Goal: Task Accomplishment & Management: Manage account settings

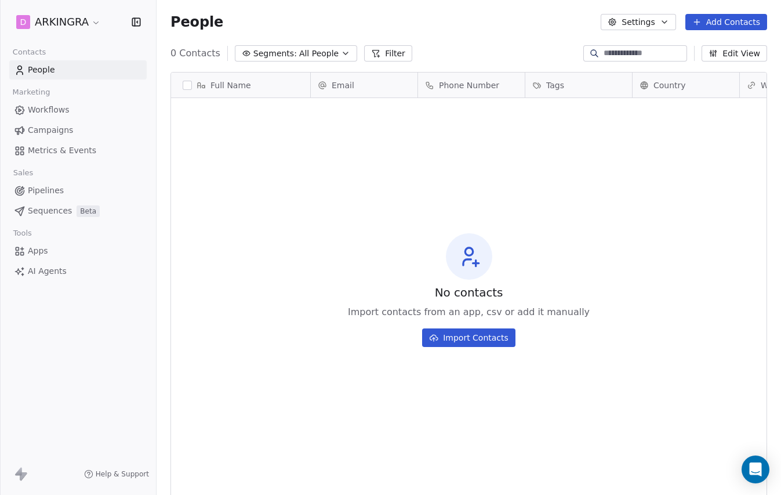
scroll to position [435, 625]
click at [86, 27] on html "D ARKINGRA Contacts People Marketing Workflows Campaigns Metrics & Events Sales…" at bounding box center [390, 247] width 781 height 495
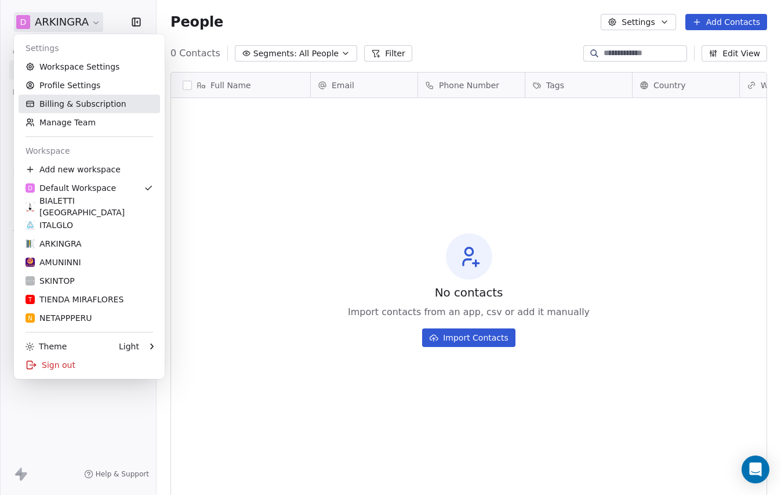
click at [84, 103] on link "Billing & Subscription" at bounding box center [90, 104] width 142 height 19
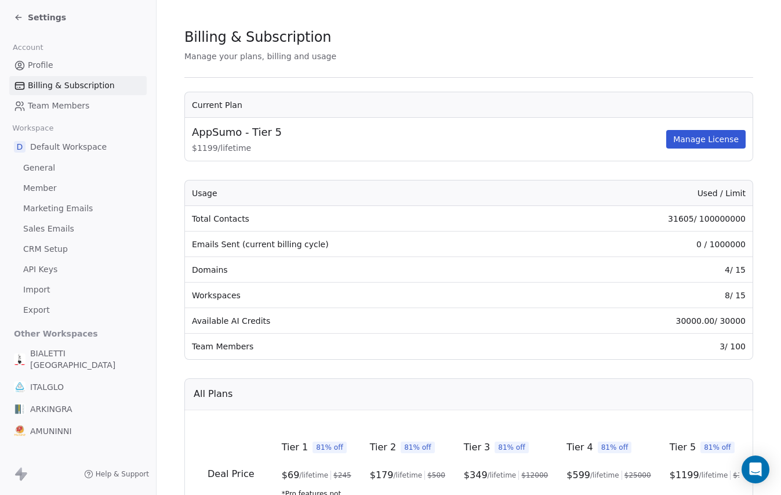
scroll to position [4, 0]
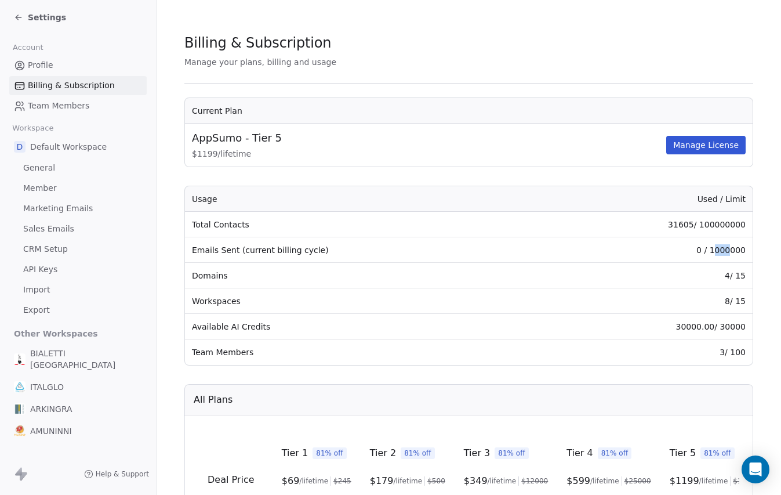
drag, startPoint x: 731, startPoint y: 248, endPoint x: 718, endPoint y: 250, distance: 12.9
click at [718, 250] on td "0 / 1000000" at bounding box center [645, 250] width 215 height 26
drag, startPoint x: 745, startPoint y: 224, endPoint x: 732, endPoint y: 225, distance: 13.4
click at [732, 225] on td "31605 / 100000000" at bounding box center [645, 225] width 215 height 26
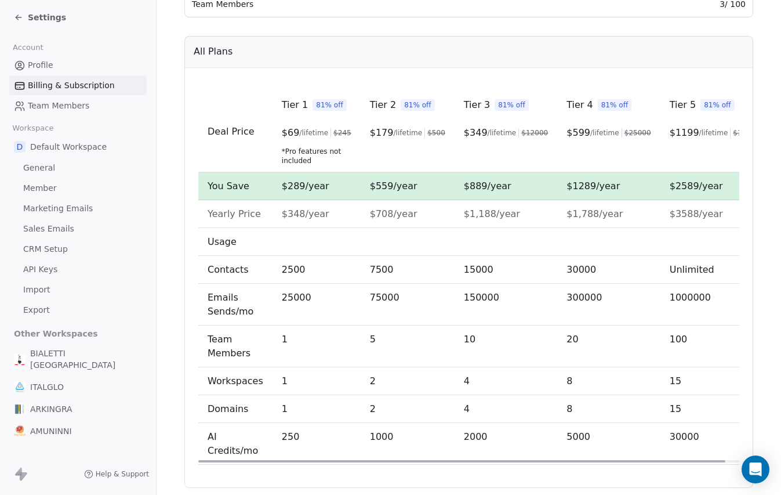
scroll to position [382, 0]
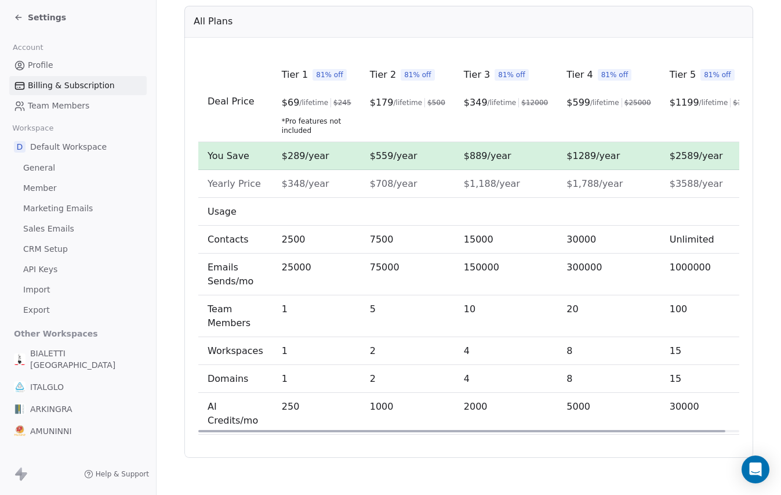
click at [266, 65] on td "Deal Price" at bounding box center [235, 101] width 74 height 81
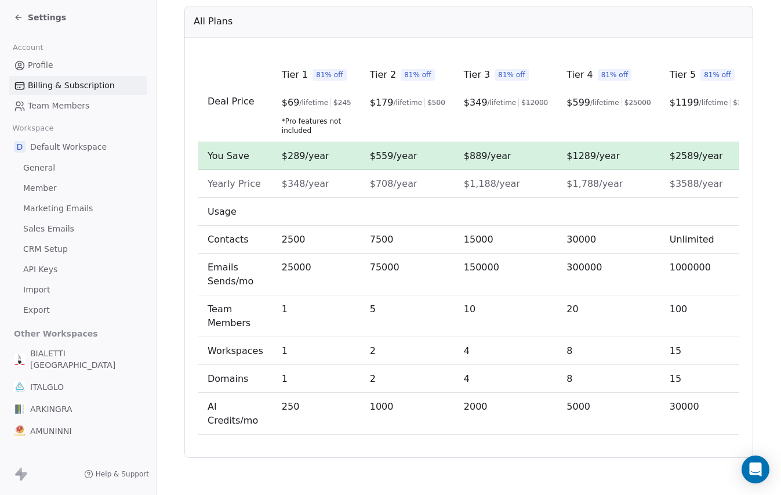
click at [75, 107] on span "Team Members" at bounding box center [58, 106] width 61 height 12
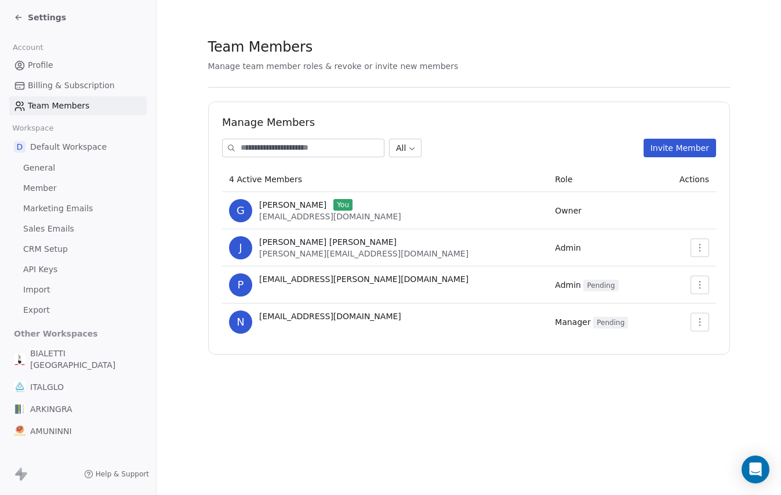
scroll to position [50, 0]
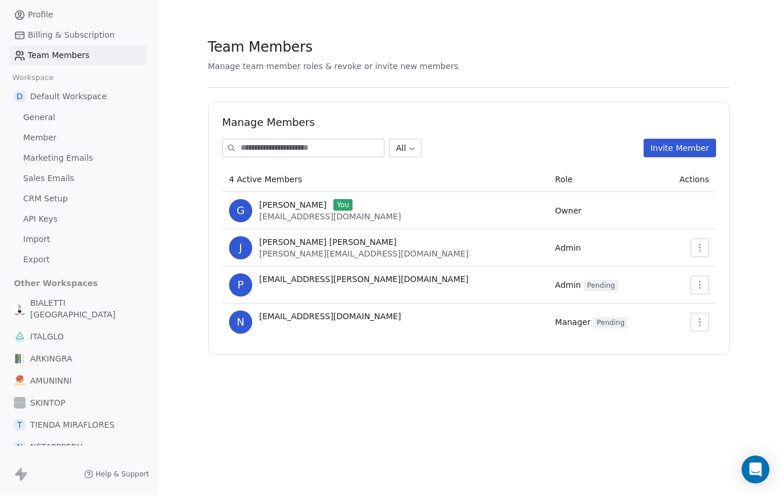
click at [44, 119] on span "General" at bounding box center [39, 117] width 32 height 12
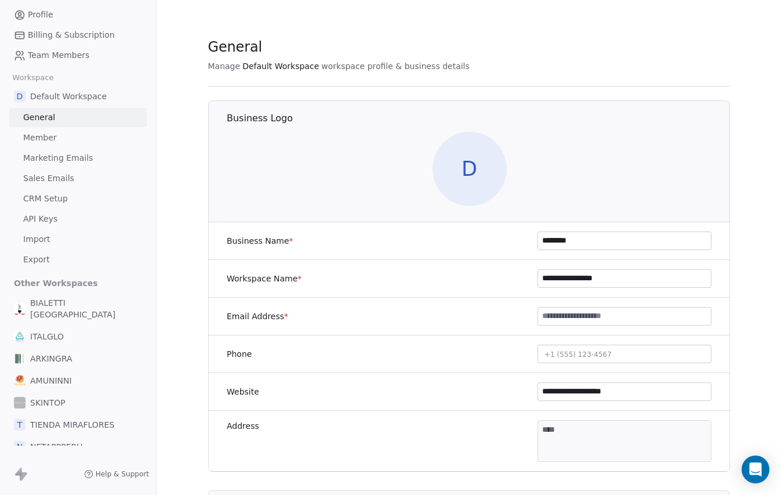
click at [44, 137] on span "Member" at bounding box center [40, 138] width 34 height 12
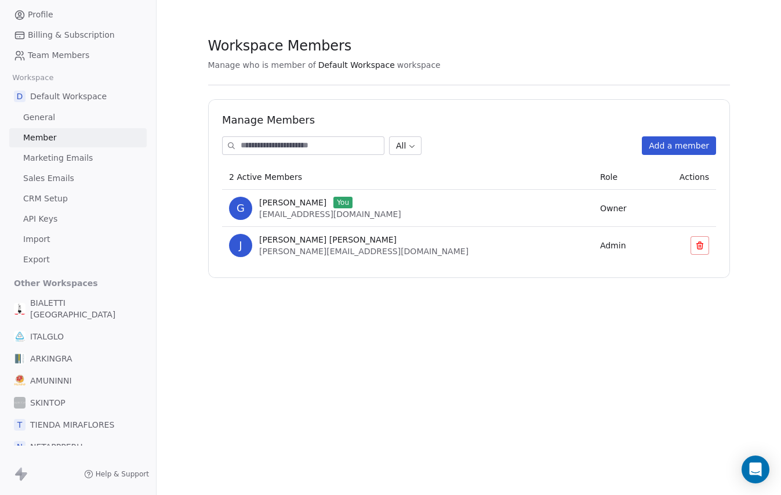
click at [59, 161] on span "Marketing Emails" at bounding box center [58, 158] width 70 height 12
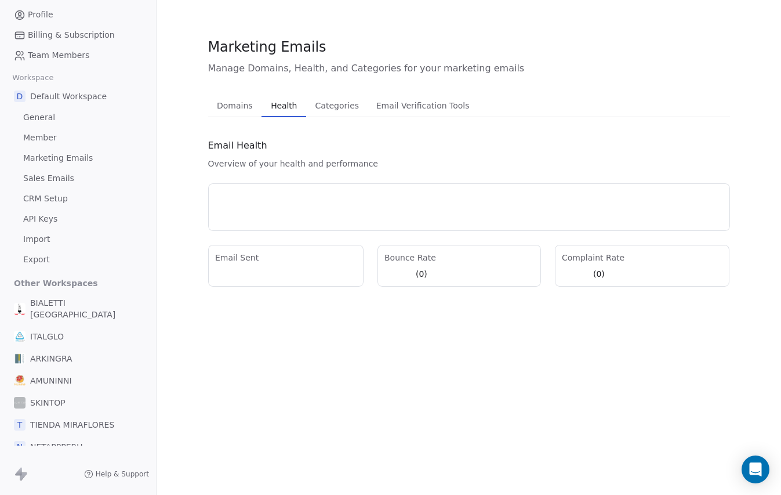
click at [286, 108] on span "Health" at bounding box center [283, 105] width 35 height 16
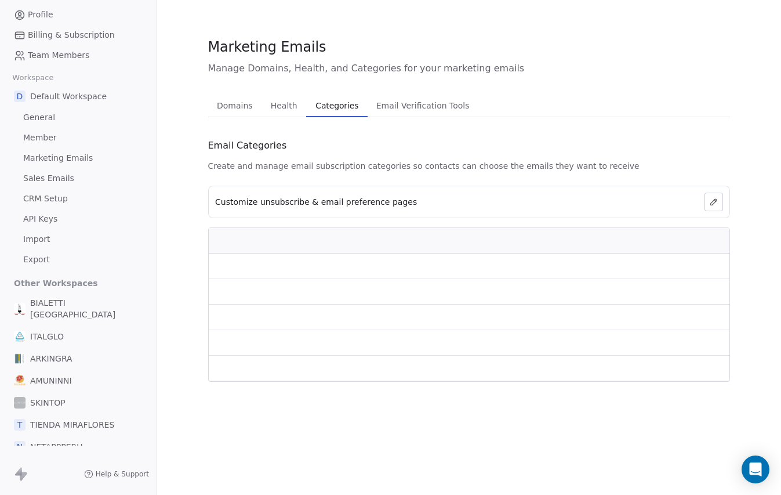
click at [345, 106] on span "Categories" at bounding box center [337, 105] width 52 height 16
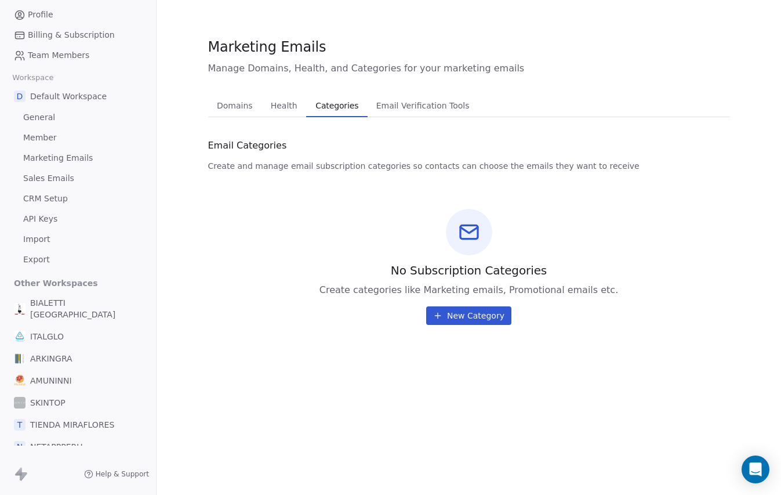
click at [410, 106] on span "Email Verification Tools" at bounding box center [423, 105] width 103 height 16
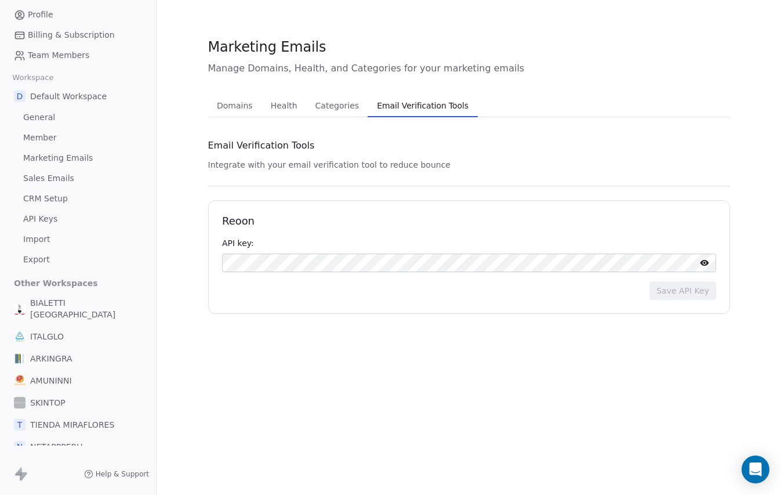
click at [49, 178] on span "Sales Emails" at bounding box center [48, 178] width 51 height 12
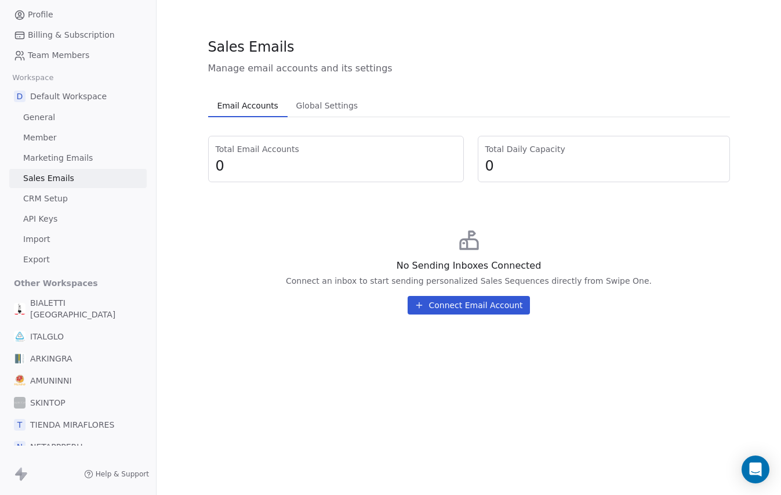
click at [46, 200] on span "CRM Setup" at bounding box center [45, 199] width 45 height 12
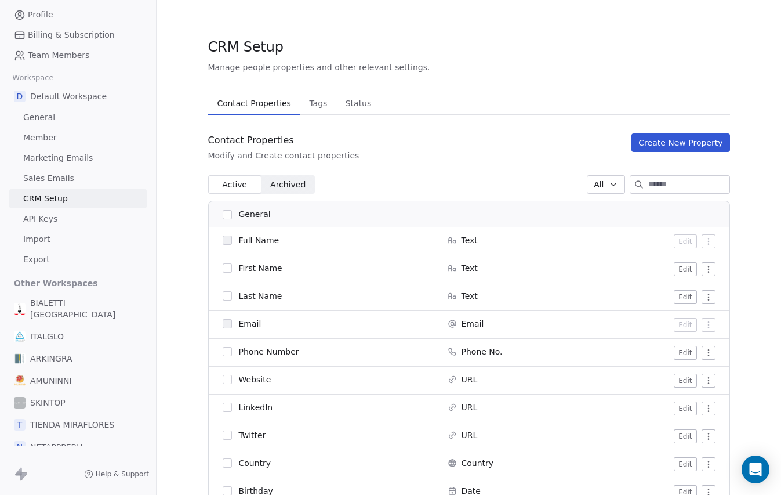
click at [319, 106] on span "Tags" at bounding box center [318, 103] width 27 height 16
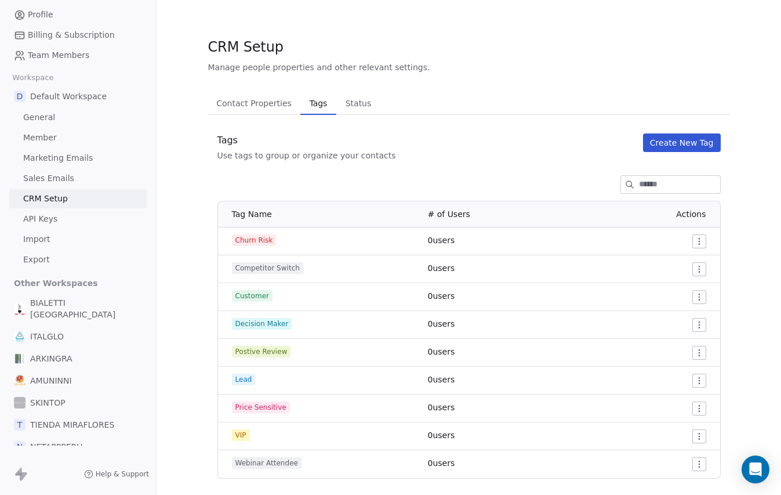
click at [361, 102] on span "Status" at bounding box center [358, 103] width 35 height 16
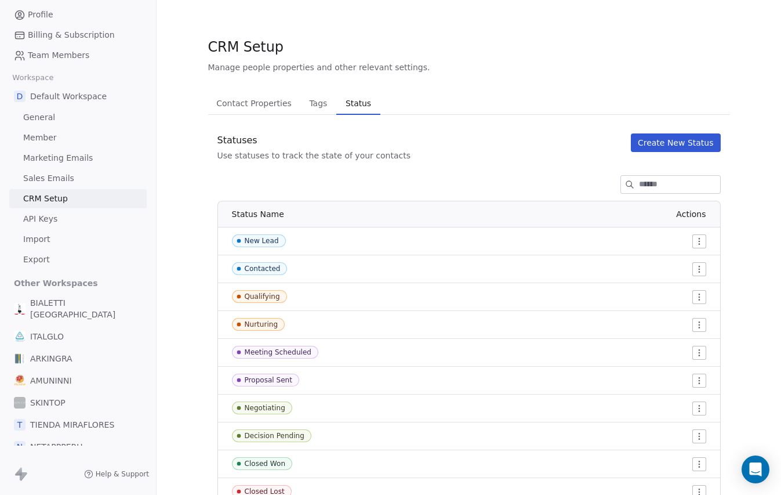
click at [37, 219] on span "API Keys" at bounding box center [40, 219] width 34 height 12
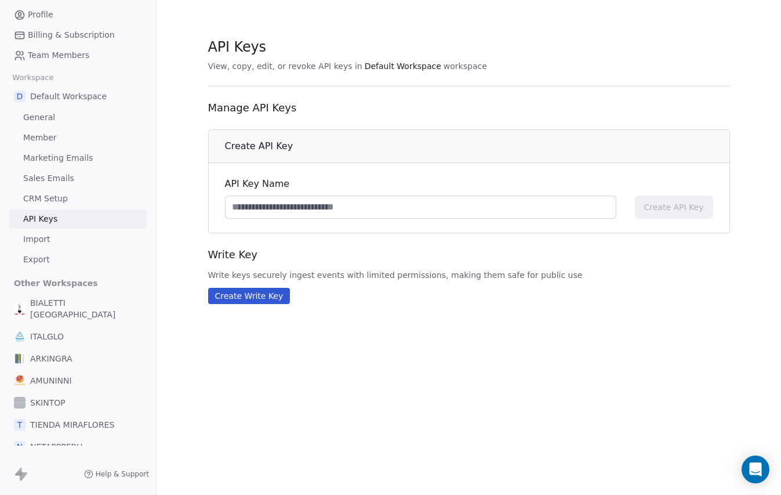
click at [35, 241] on span "Import" at bounding box center [36, 239] width 27 height 12
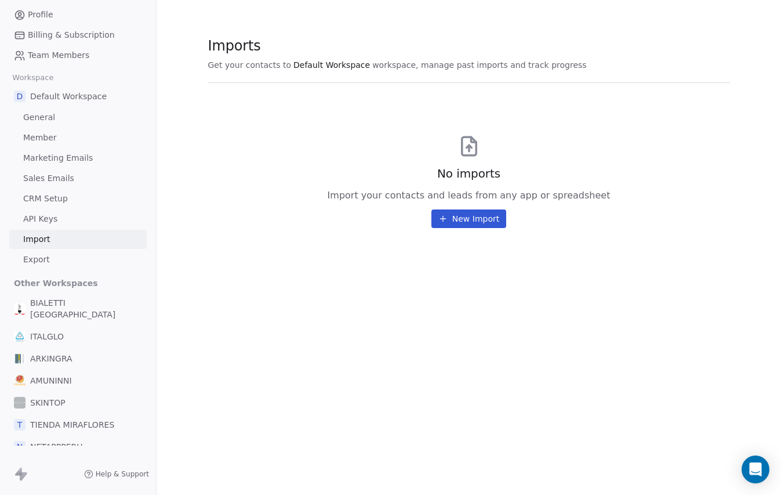
click at [42, 260] on span "Export" at bounding box center [36, 260] width 27 height 12
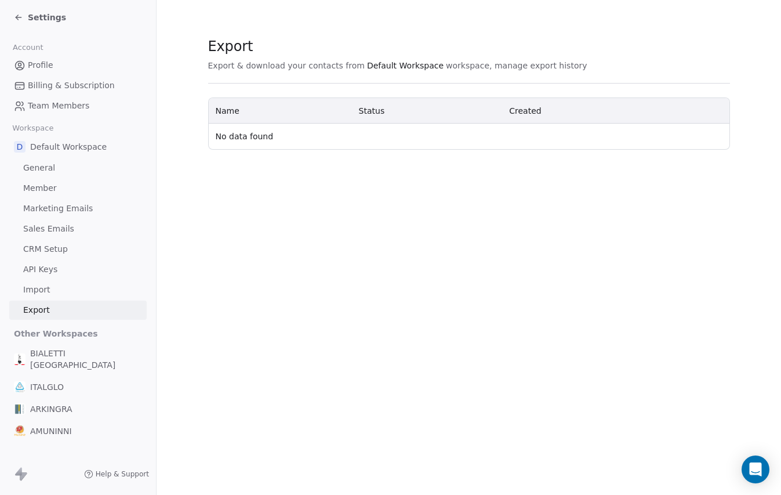
click at [19, 17] on icon at bounding box center [18, 17] width 5 height 0
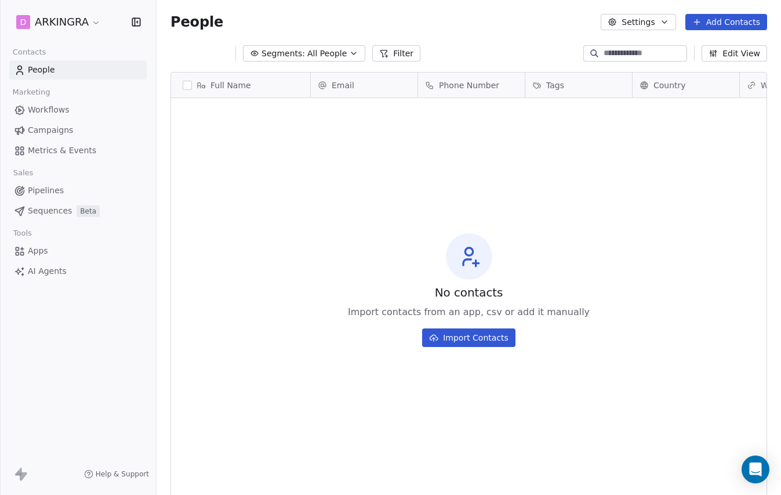
scroll to position [435, 625]
click at [48, 189] on span "Pipelines" at bounding box center [46, 190] width 36 height 12
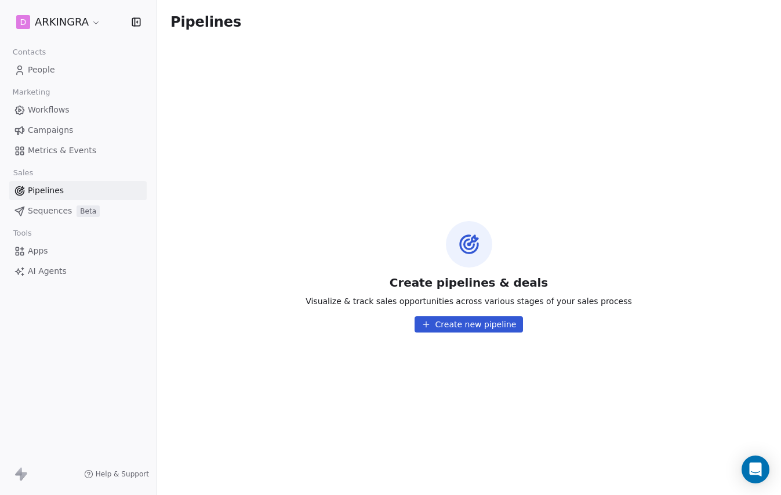
click at [466, 321] on button "Create new pipeline" at bounding box center [469, 324] width 109 height 16
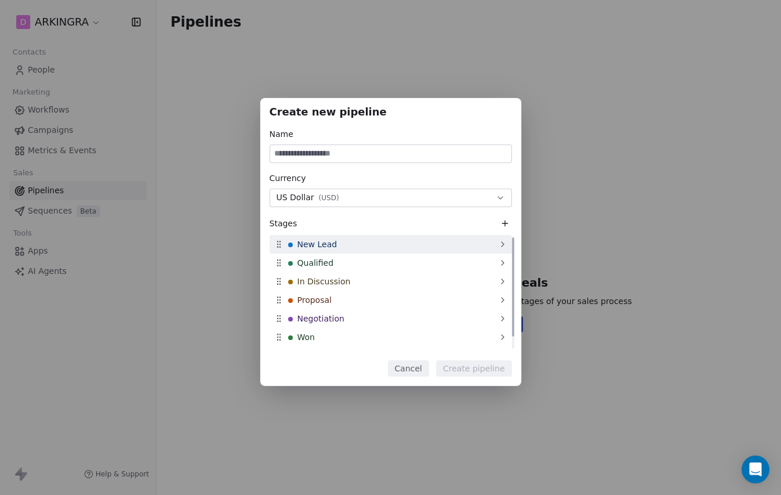
click at [349, 246] on div "New Lead" at bounding box center [391, 244] width 242 height 19
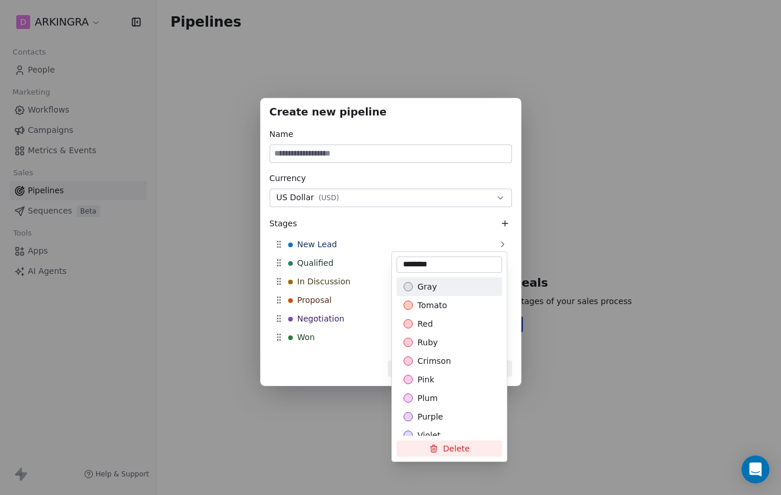
click at [365, 243] on div "Create new pipeline Name Currency US Dollar ( USD ) Stages New Lead Qualified I…" at bounding box center [390, 247] width 781 height 336
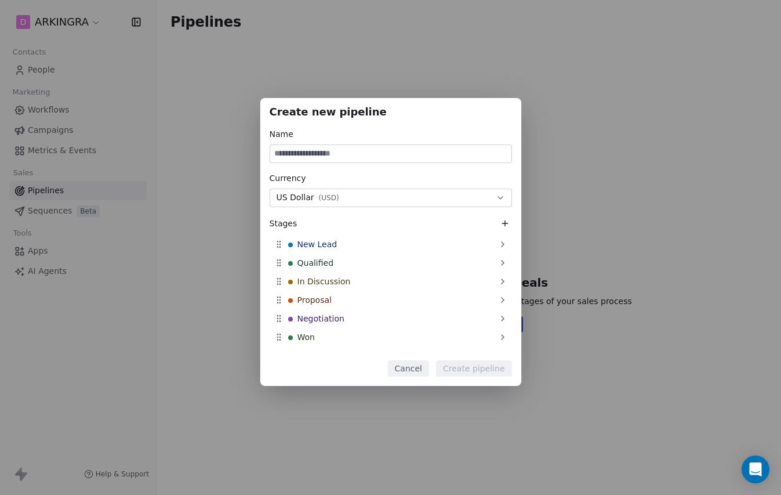
click at [377, 197] on button "US Dollar ( USD )" at bounding box center [391, 198] width 242 height 19
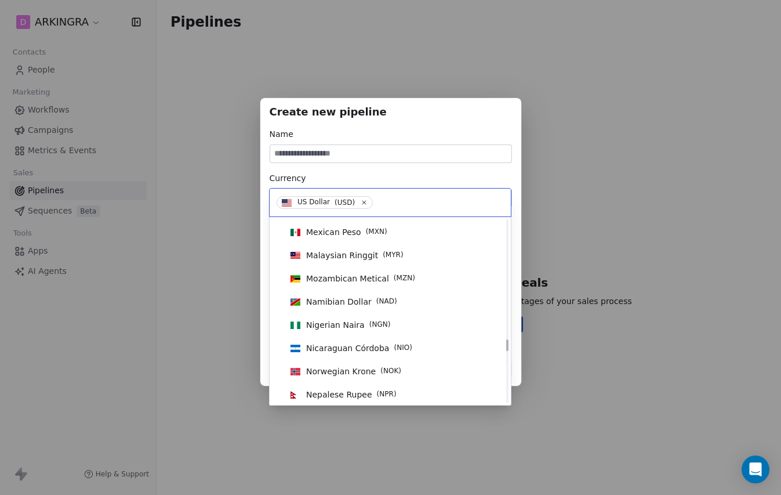
scroll to position [1825, 0]
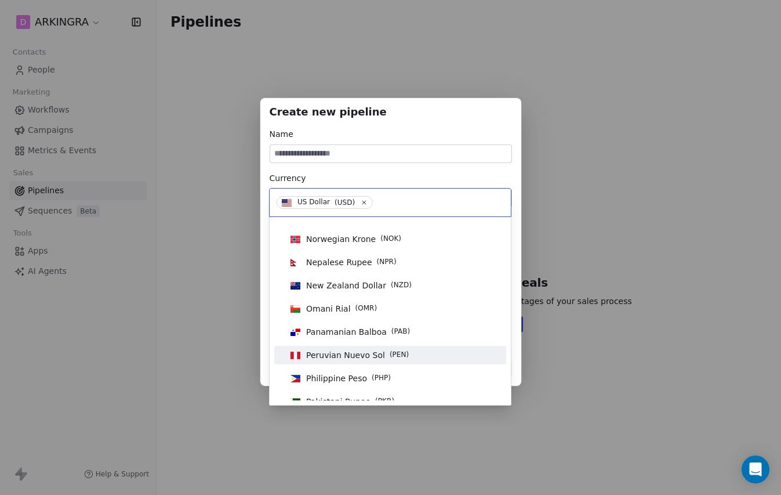
click at [344, 356] on span "Peruvian Nuevo Sol" at bounding box center [345, 355] width 79 height 12
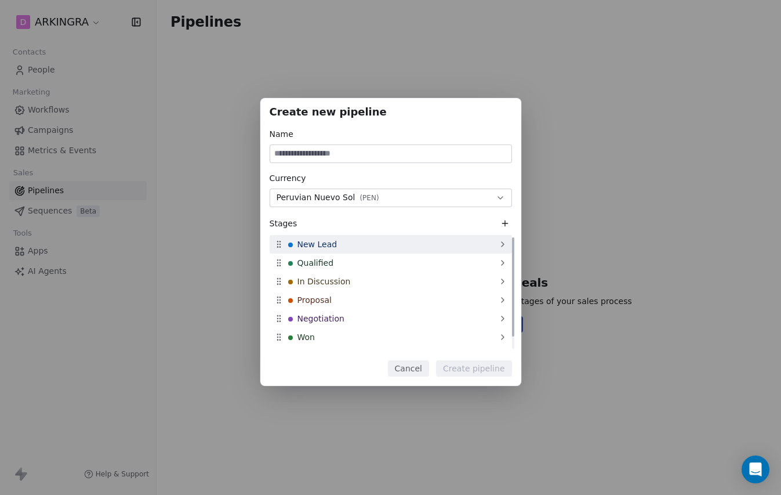
click at [506, 243] on icon at bounding box center [502, 244] width 9 height 9
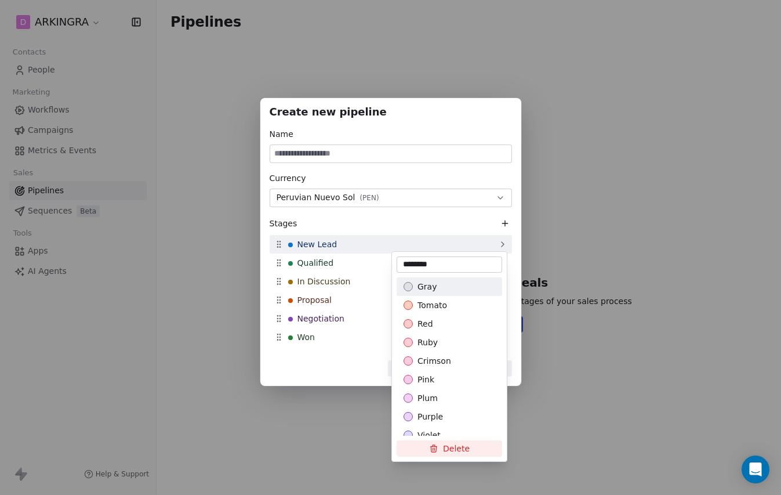
click at [506, 243] on div "Create new pipeline Name Currency Peruvian Nuevo Sol ( PEN ) Stages New Lead Qu…" at bounding box center [390, 247] width 781 height 336
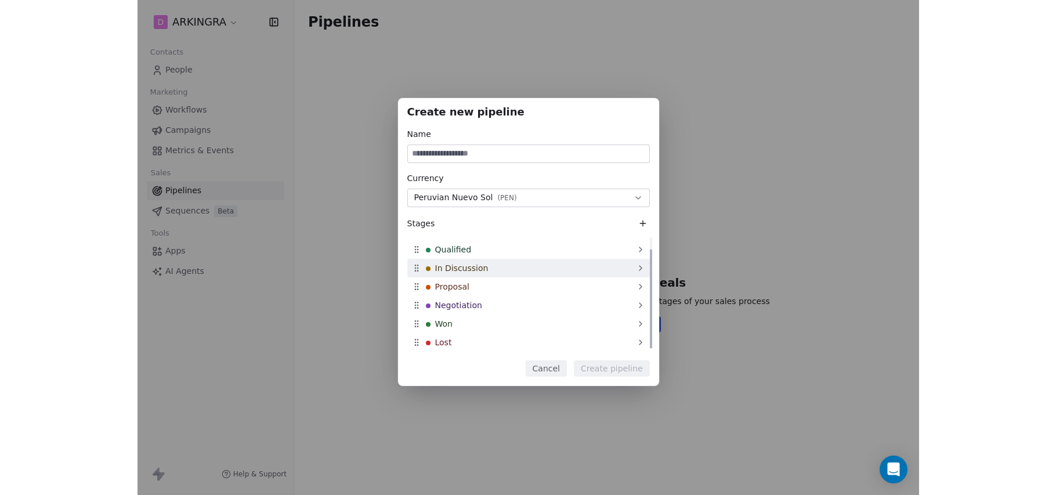
scroll to position [14, 0]
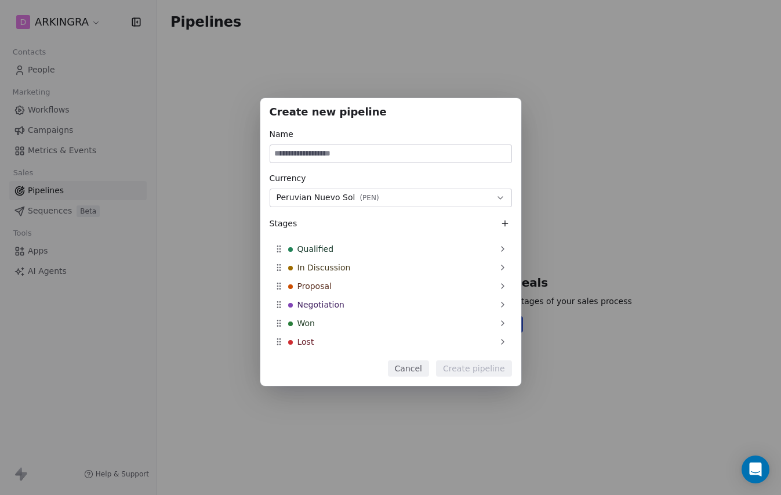
click at [318, 151] on input at bounding box center [390, 153] width 241 height 17
type input "****"
click at [476, 365] on button "Create pipeline" at bounding box center [474, 368] width 76 height 16
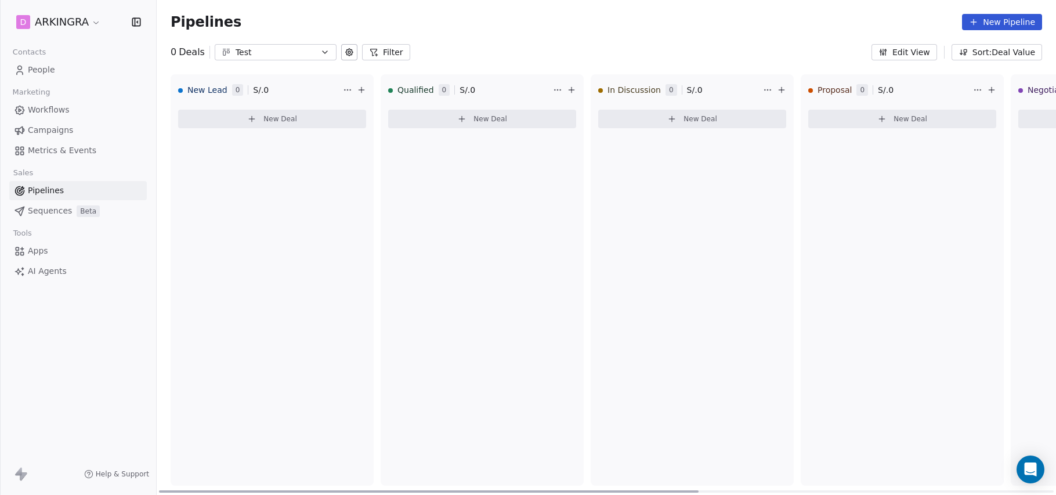
click at [347, 89] on html "D ARKINGRA Contacts People Marketing Workflows Campaigns Metrics & Events Sales…" at bounding box center [528, 247] width 1056 height 495
click at [291, 178] on html "D ARKINGRA Contacts People Marketing Workflows Campaigns Metrics & Events Sales…" at bounding box center [528, 247] width 1056 height 495
click at [263, 118] on button "New Deal" at bounding box center [272, 119] width 188 height 19
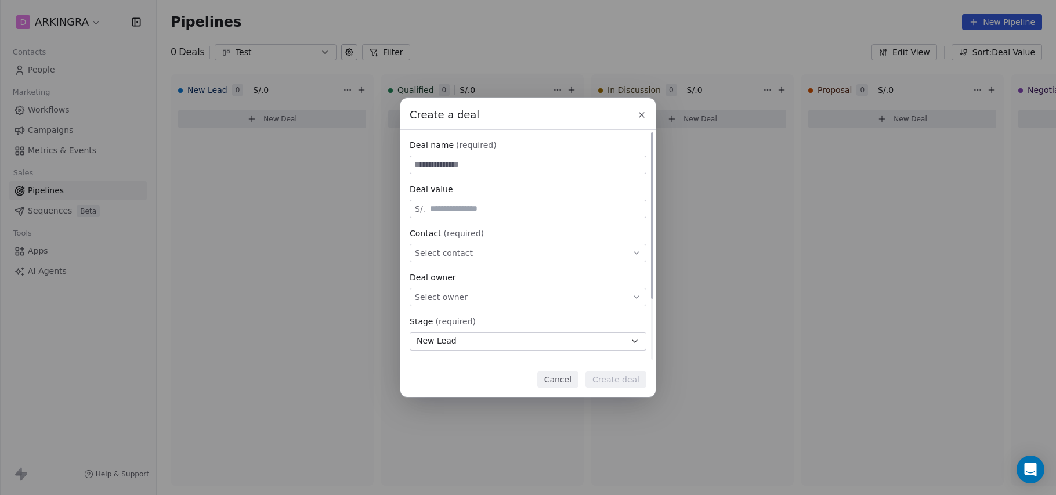
click at [430, 295] on span "Select owner" at bounding box center [441, 297] width 53 height 12
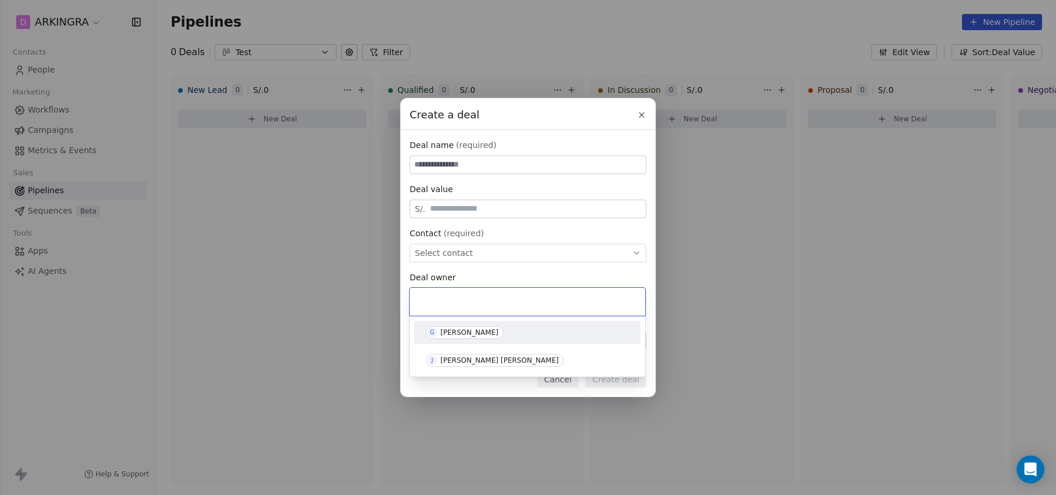
click at [290, 301] on div "Create a deal Deal name (required) Deal value S/. Contact (required) Select con…" at bounding box center [528, 247] width 1056 height 298
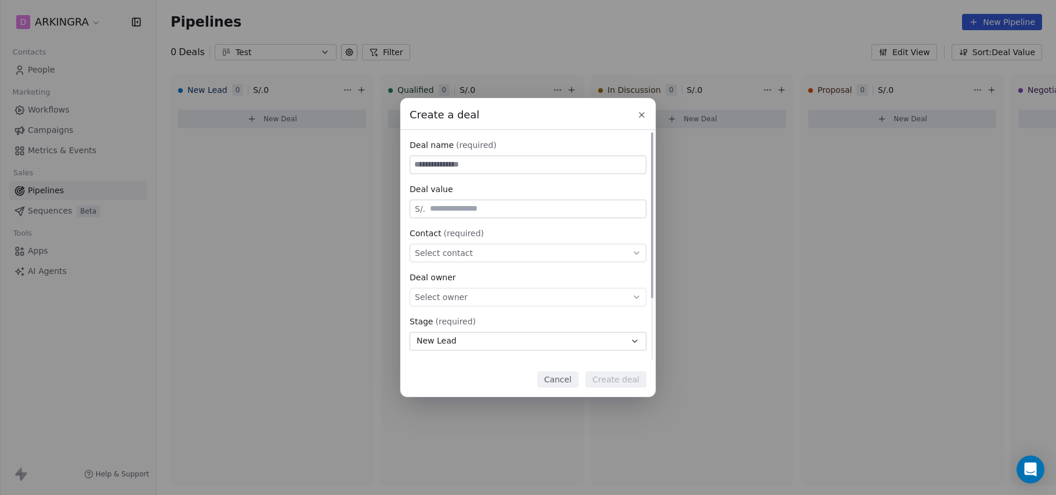
click at [435, 166] on input at bounding box center [528, 164] width 236 height 17
type input "****"
click at [450, 210] on input "text" at bounding box center [536, 208] width 216 height 9
click at [470, 254] on div "Select contact" at bounding box center [528, 253] width 237 height 19
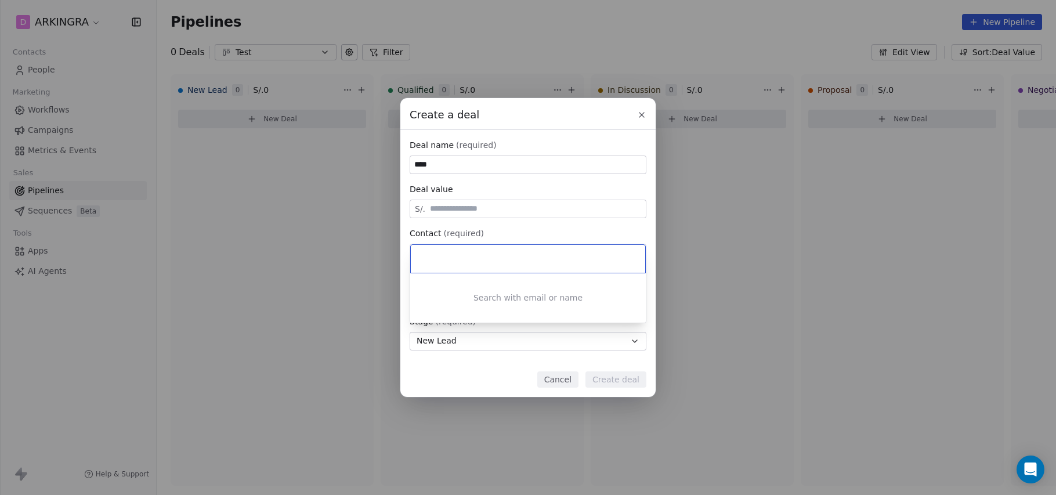
click at [248, 259] on div "Create a deal Deal name (required) **** Deal value S/. Contact (required) Selec…" at bounding box center [528, 247] width 1056 height 298
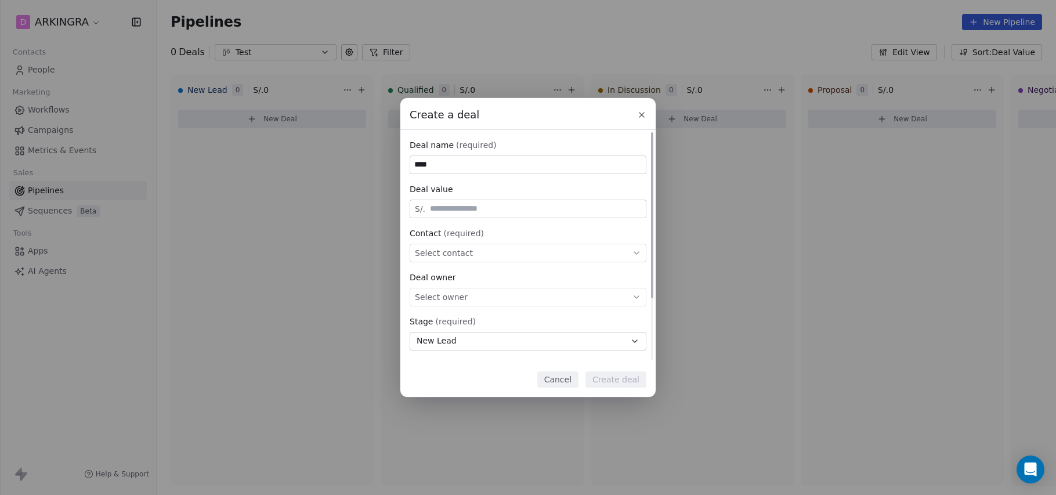
click at [465, 255] on span "Select contact" at bounding box center [444, 253] width 58 height 12
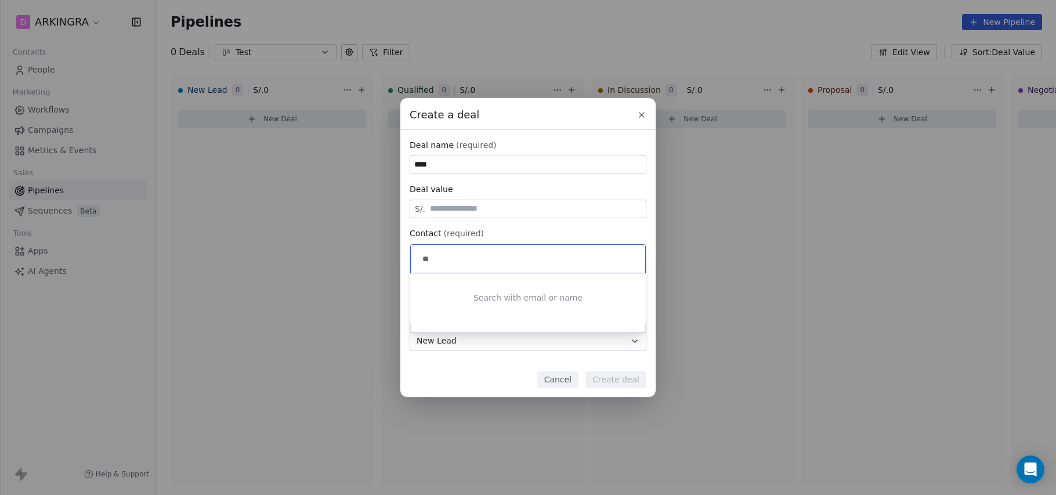
type input "*"
click at [335, 272] on div "Create a deal Deal name (required) **** Deal value S/. Contact (required) Selec…" at bounding box center [528, 247] width 1056 height 298
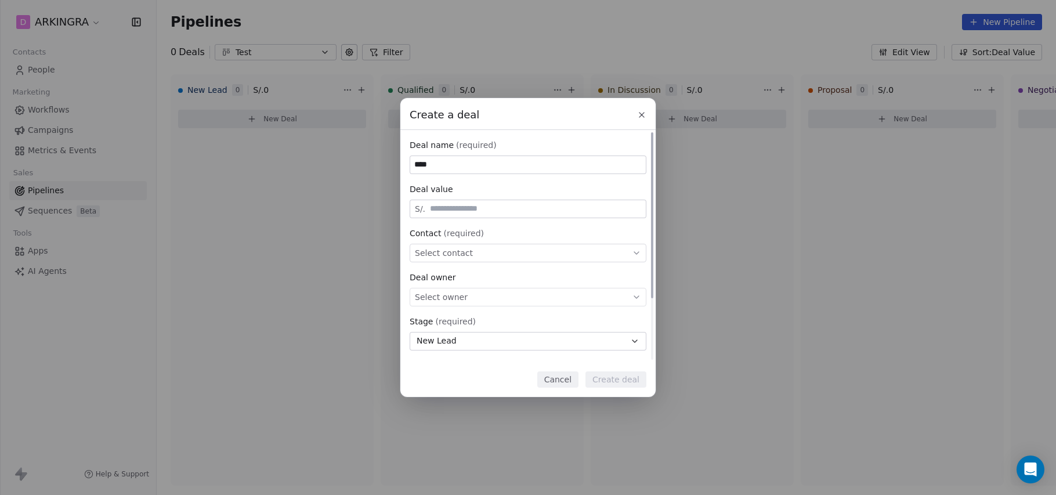
click at [440, 298] on span "Select owner" at bounding box center [441, 297] width 53 height 12
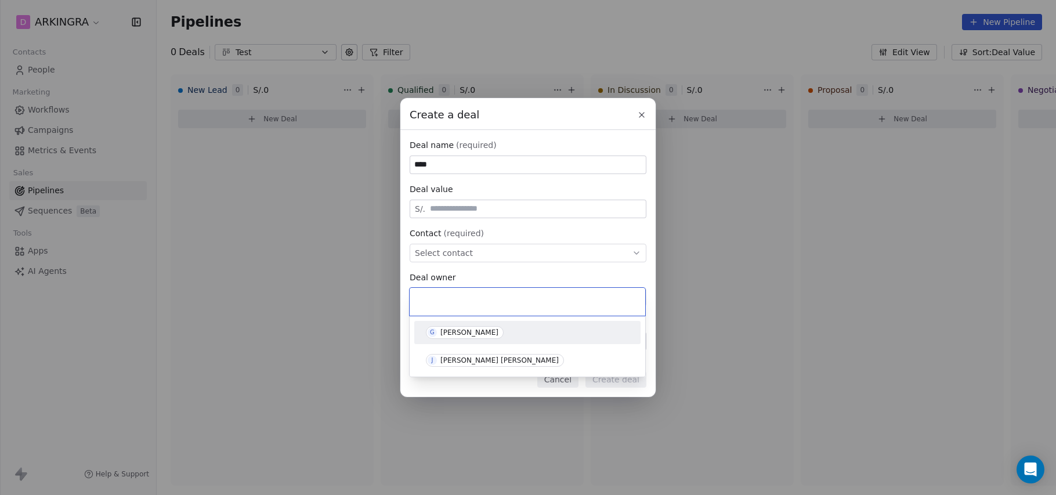
click at [458, 329] on div "[PERSON_NAME]" at bounding box center [469, 332] width 58 height 8
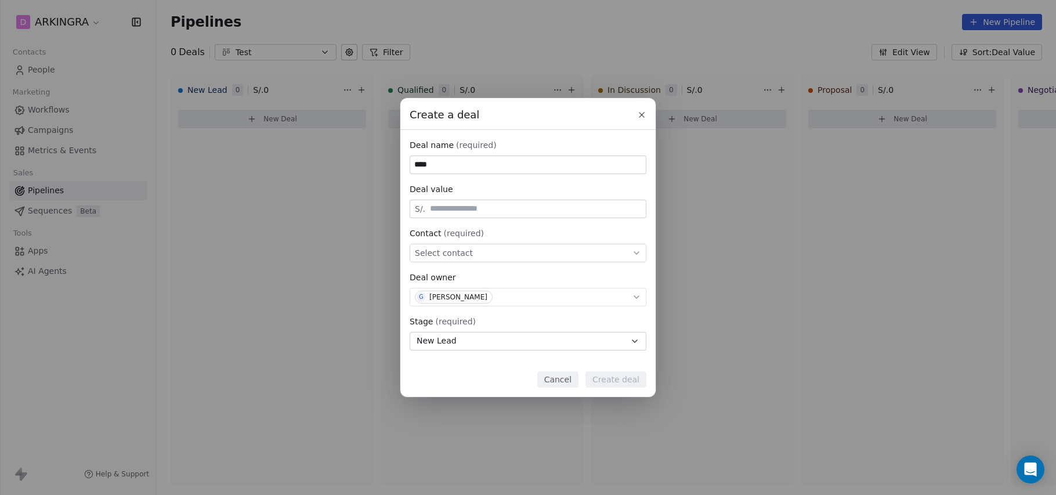
click at [645, 115] on icon at bounding box center [641, 114] width 9 height 9
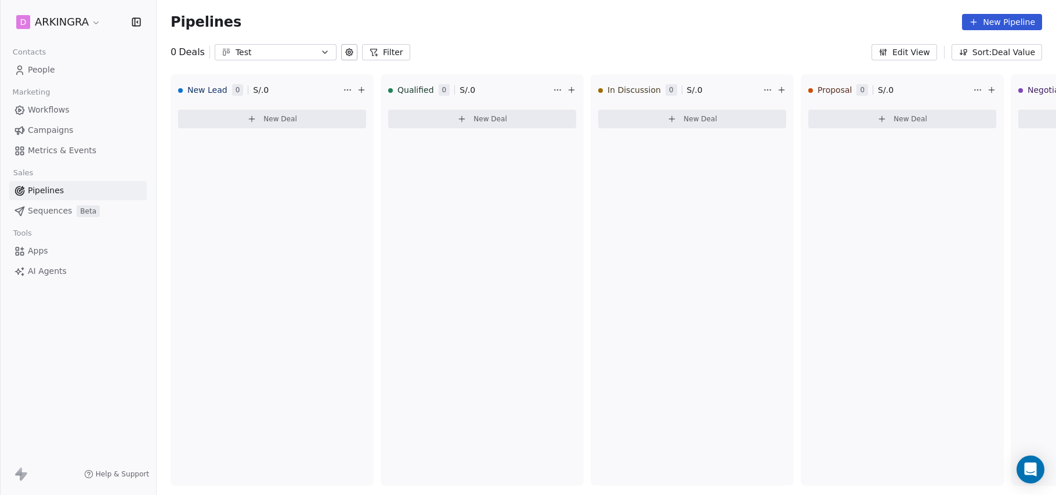
click at [781, 22] on button "New Pipeline" at bounding box center [1002, 22] width 80 height 16
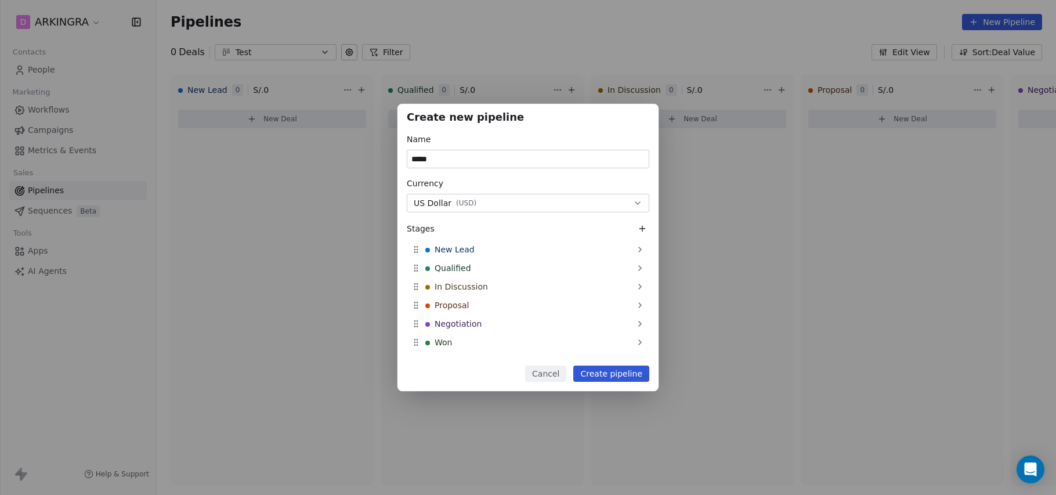
type input "*****"
click at [613, 372] on button "Create pipeline" at bounding box center [611, 373] width 76 height 16
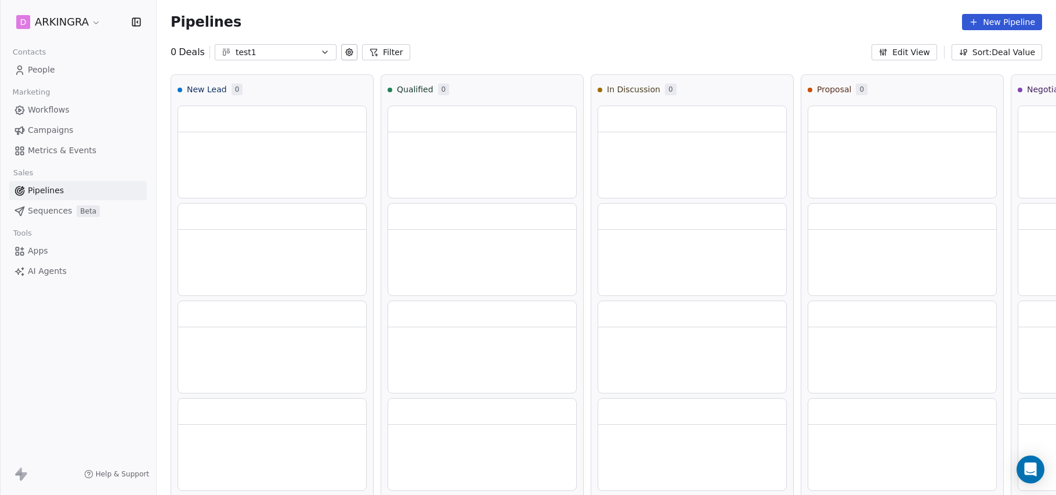
click at [325, 51] on icon "button" at bounding box center [324, 52] width 9 height 9
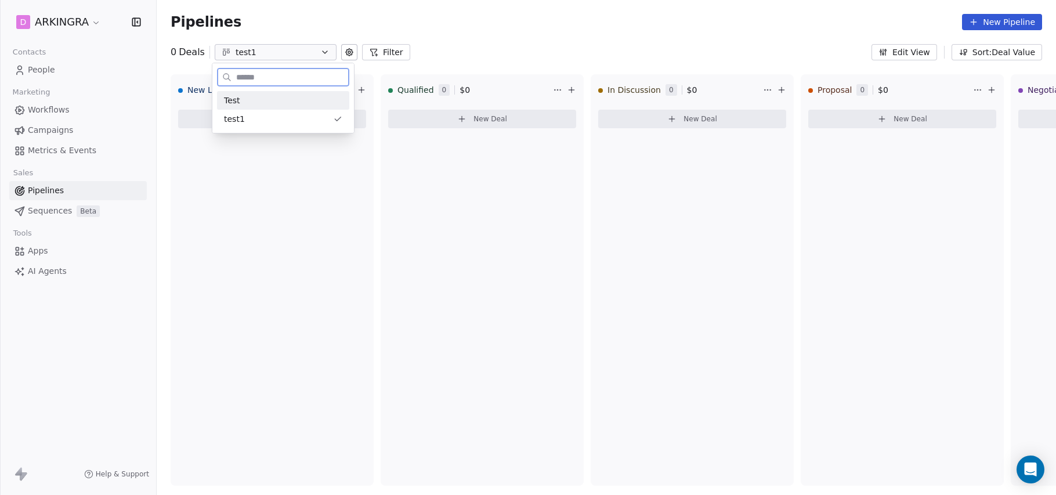
click at [281, 100] on div "Test" at bounding box center [283, 101] width 118 height 12
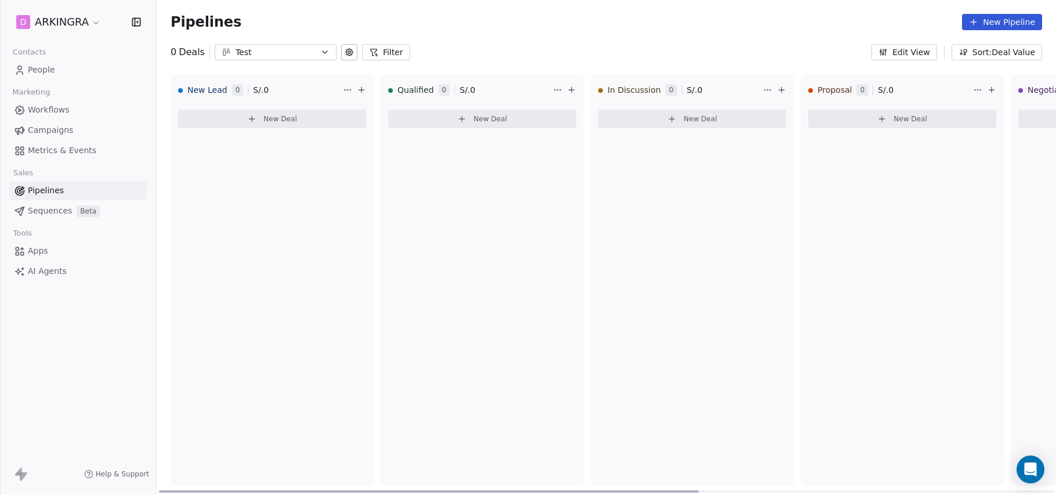
click at [364, 89] on icon at bounding box center [361, 89] width 9 height 9
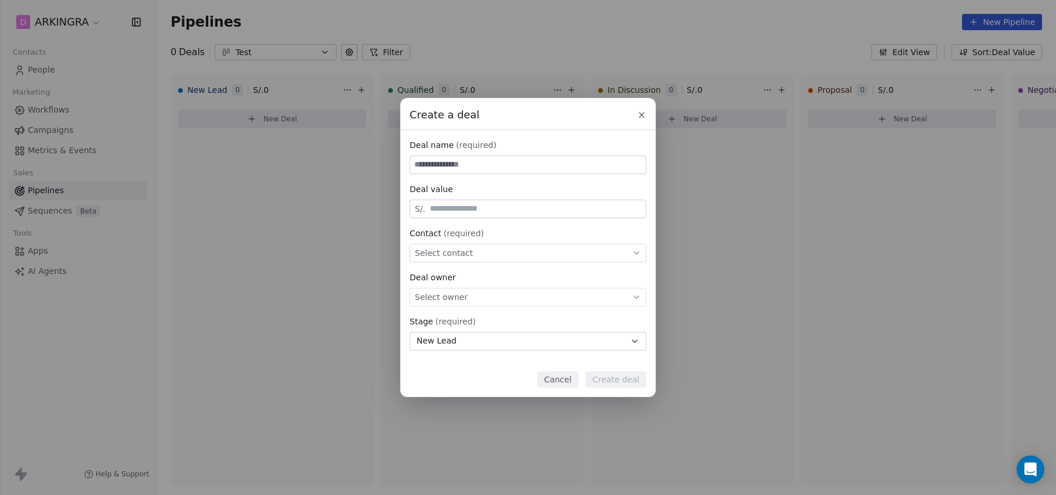
click at [642, 110] on icon at bounding box center [641, 114] width 9 height 9
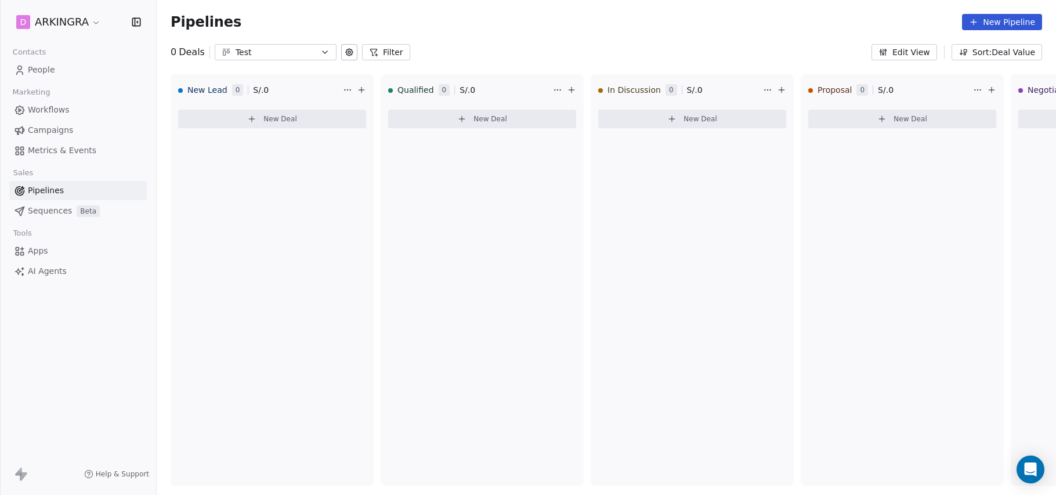
click at [48, 212] on span "Sequences" at bounding box center [50, 211] width 44 height 12
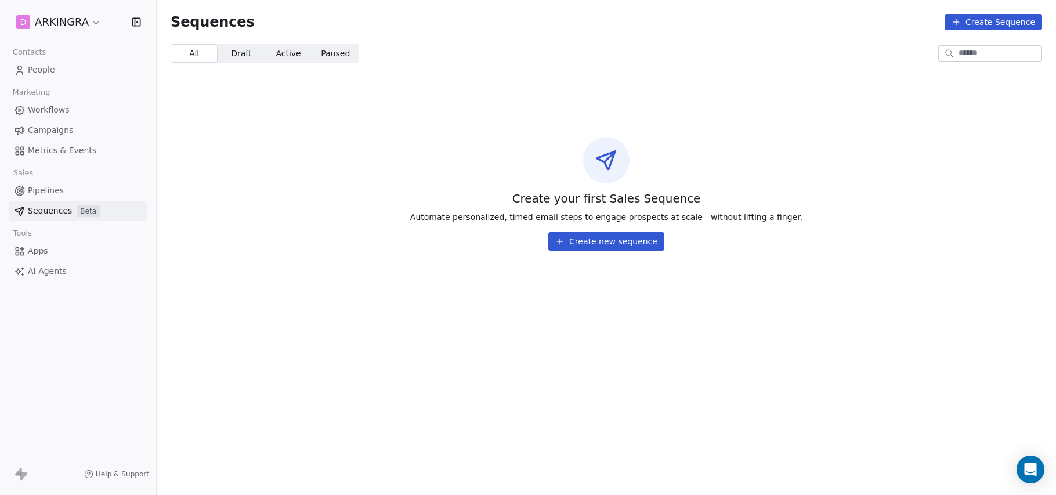
click at [41, 251] on span "Apps" at bounding box center [38, 251] width 20 height 12
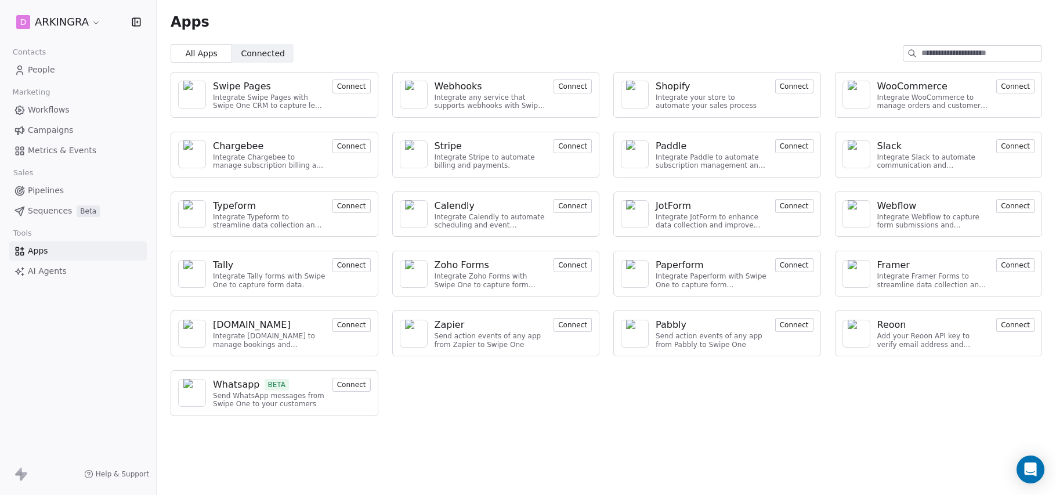
click at [266, 53] on span "Connected" at bounding box center [263, 54] width 44 height 12
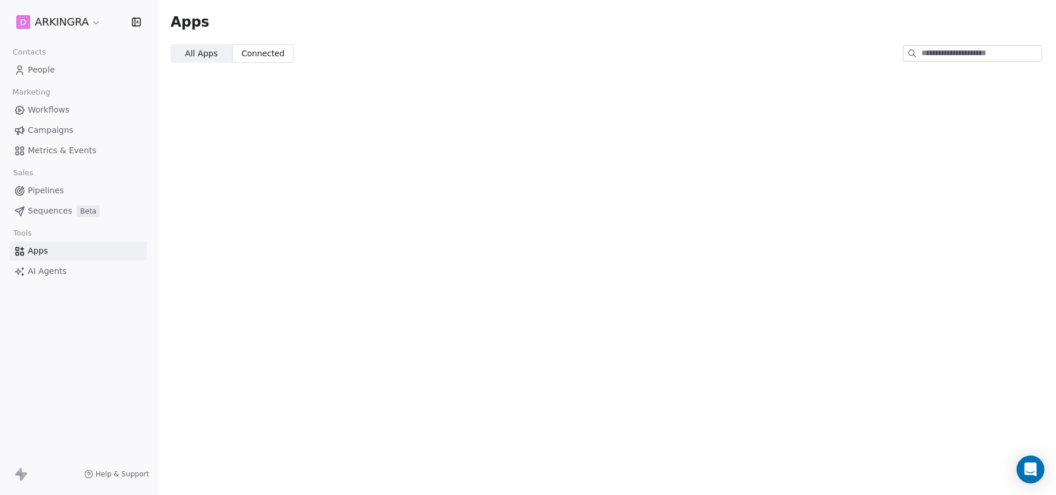
click at [206, 55] on span "All Apps" at bounding box center [201, 54] width 32 height 12
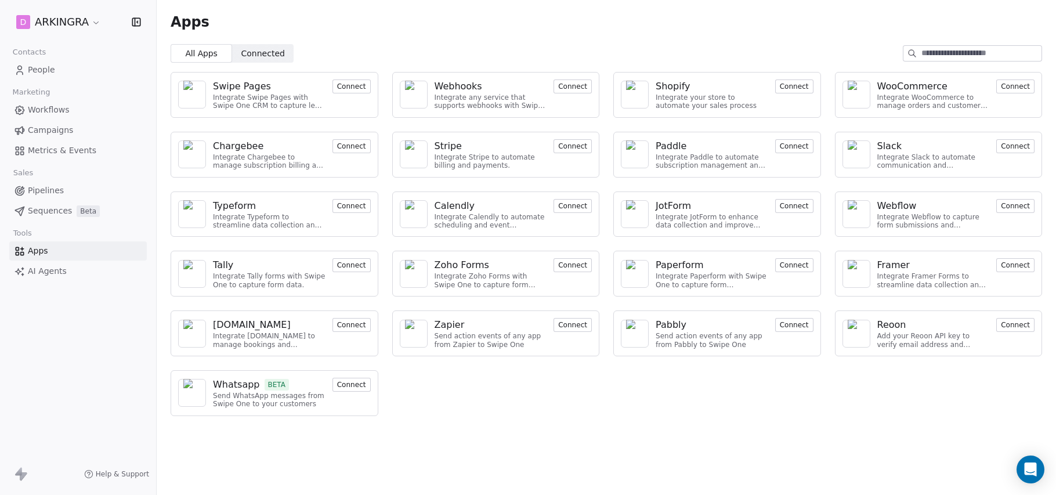
click at [38, 274] on span "AI Agents" at bounding box center [47, 271] width 39 height 12
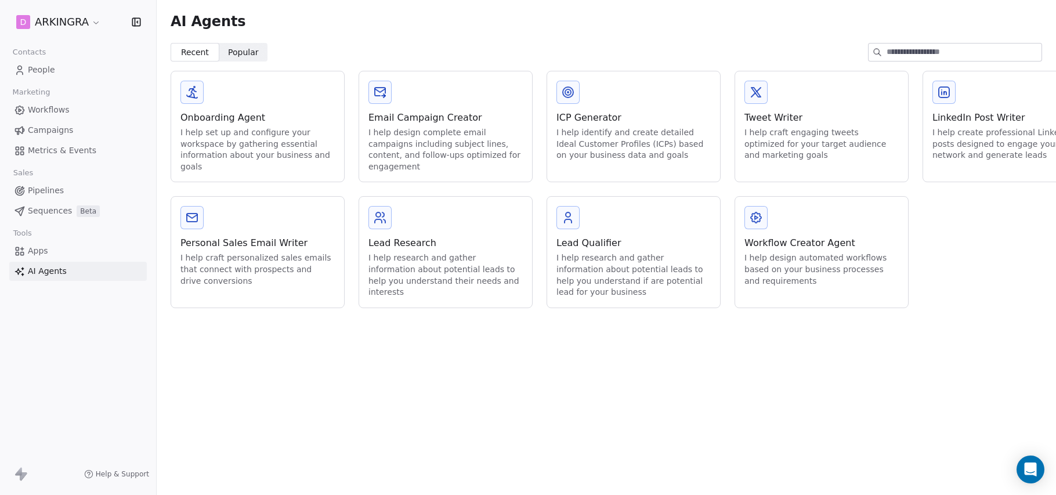
click at [44, 191] on span "Pipelines" at bounding box center [46, 190] width 36 height 12
